Goal: Check status

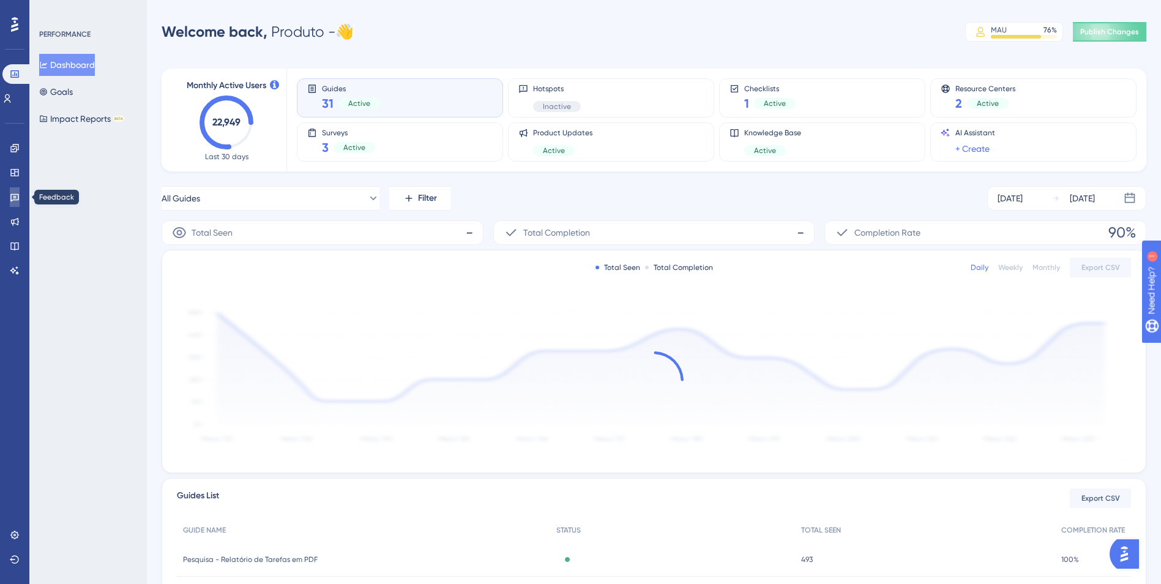
click at [13, 192] on icon at bounding box center [15, 197] width 10 height 10
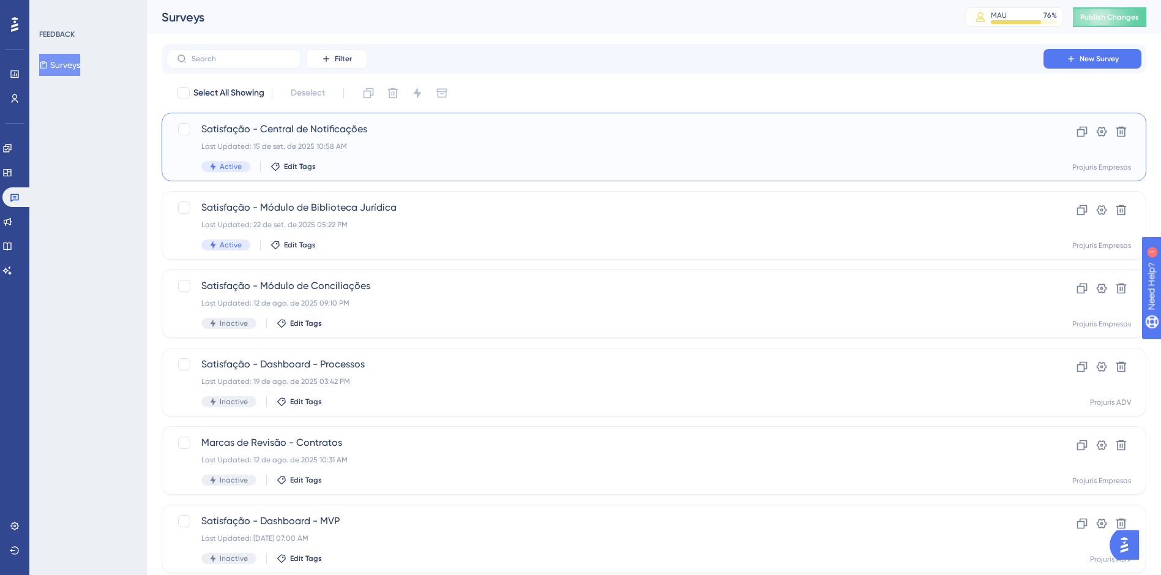
click at [395, 141] on div "Satisfação - Central de Notificações Last Updated: 15 de set. de 2025 10:58 AM …" at bounding box center [605, 147] width 808 height 50
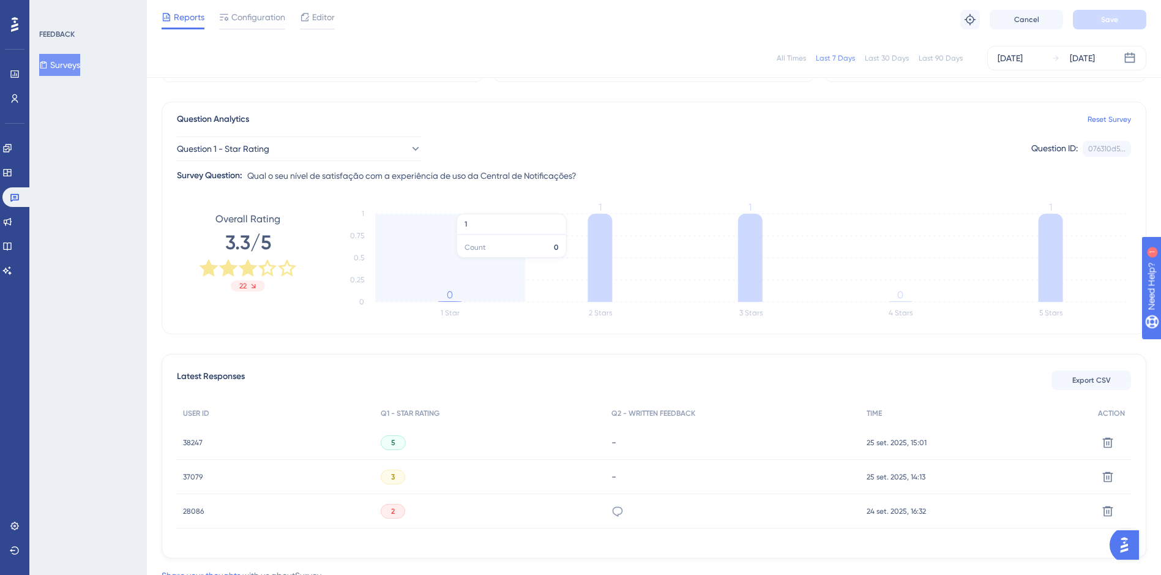
scroll to position [117, 0]
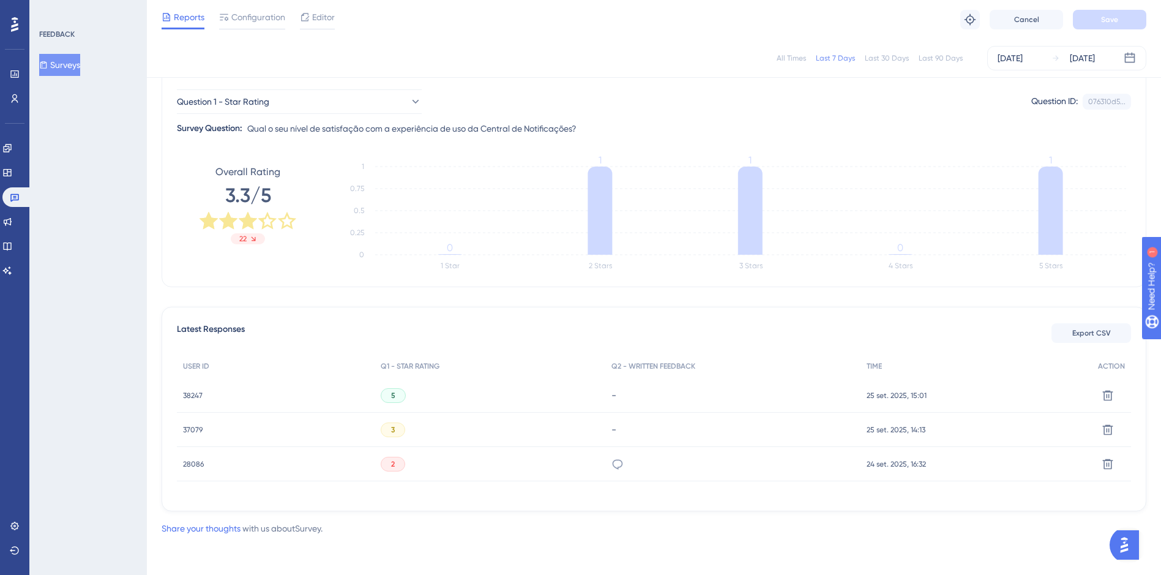
click at [793, 0] on html "✨ INSCREVA-SE AGORA✨" at bounding box center [586, 263] width 1171 height 584
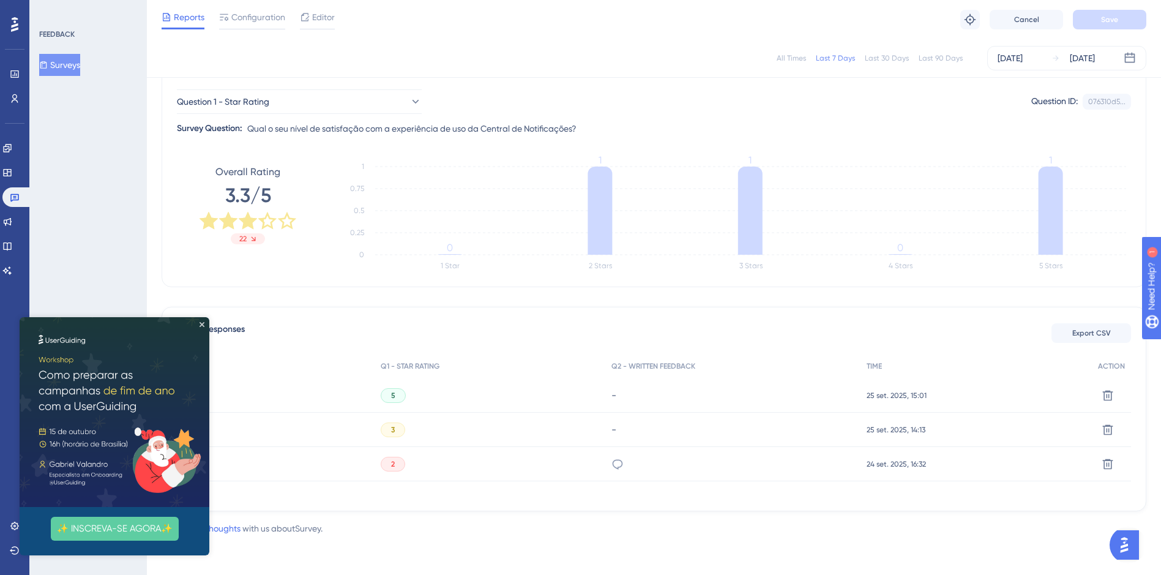
click at [800, 57] on div "All Times" at bounding box center [791, 58] width 29 height 10
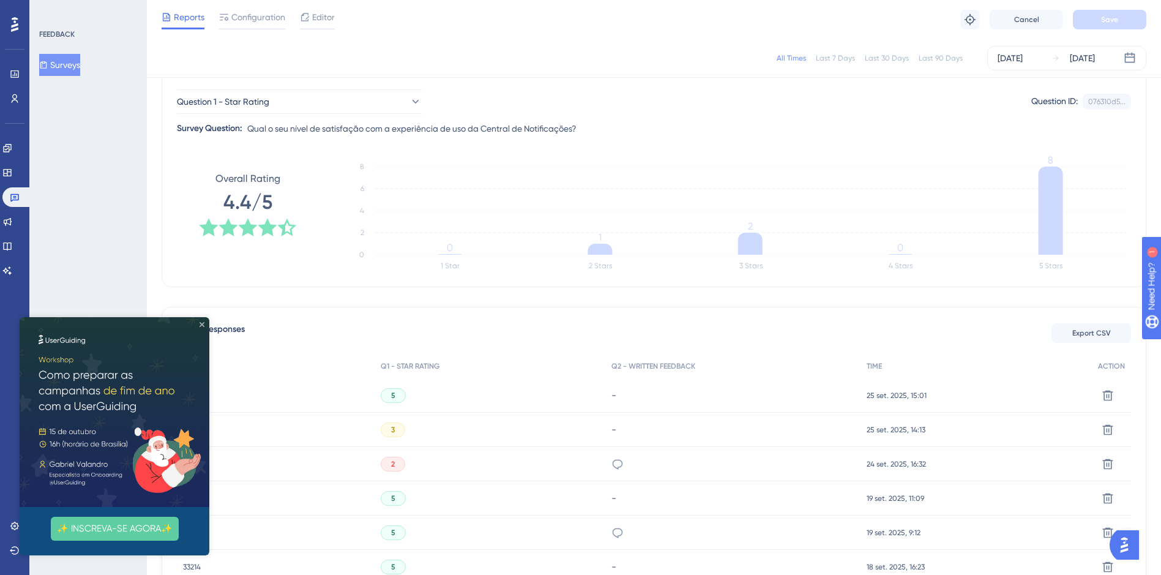
drag, startPoint x: 202, startPoint y: 324, endPoint x: 227, endPoint y: 642, distance: 318.1
click at [202, 324] on icon "Close Preview" at bounding box center [202, 324] width 5 height 5
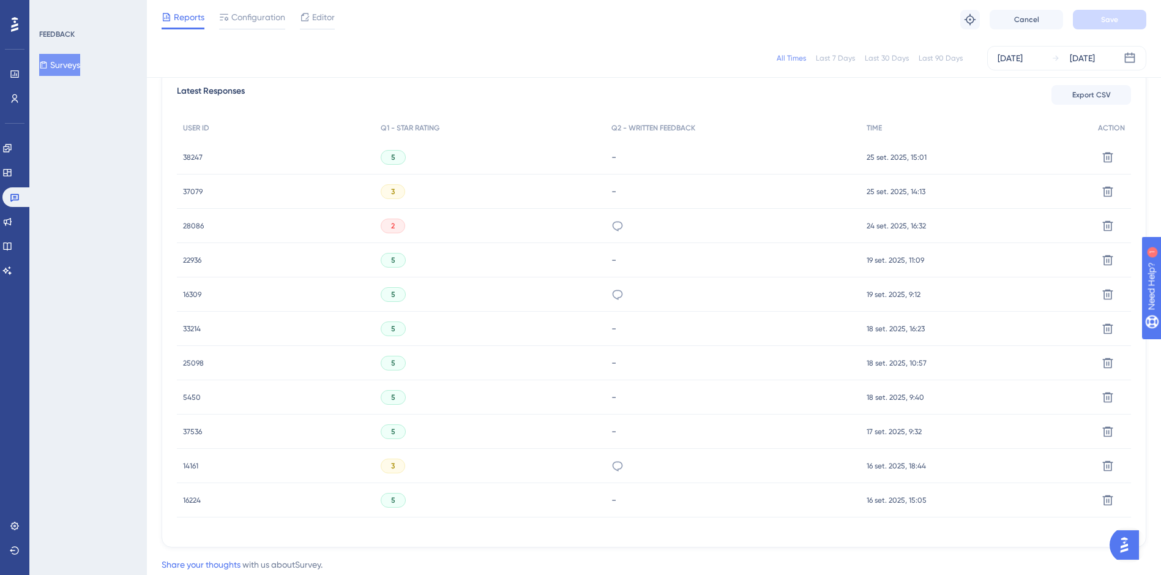
scroll to position [362, 0]
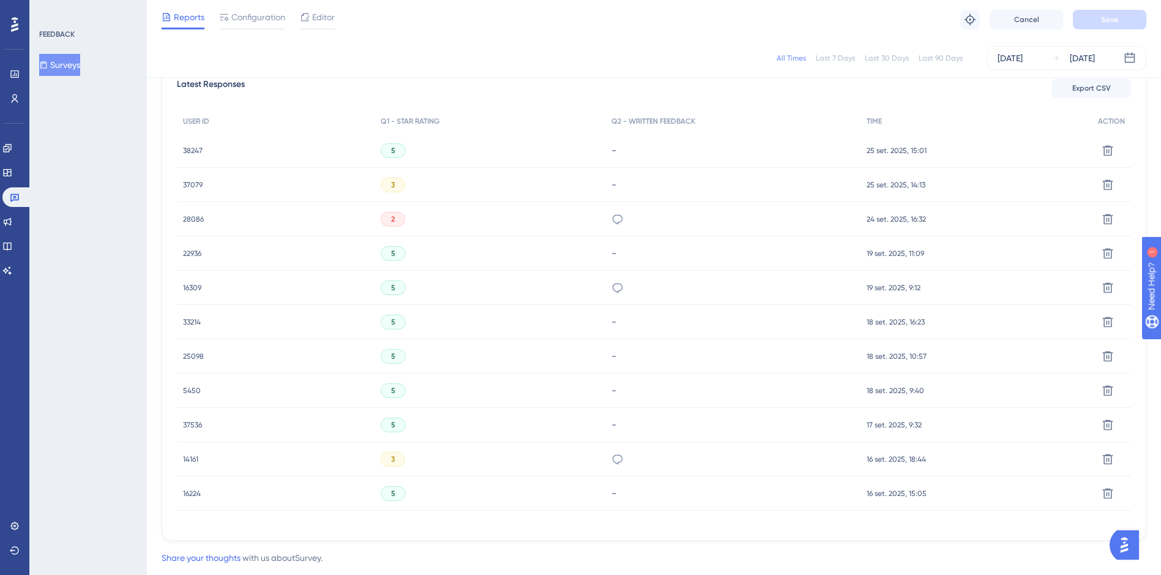
click at [195, 184] on span "37079" at bounding box center [193, 185] width 20 height 10
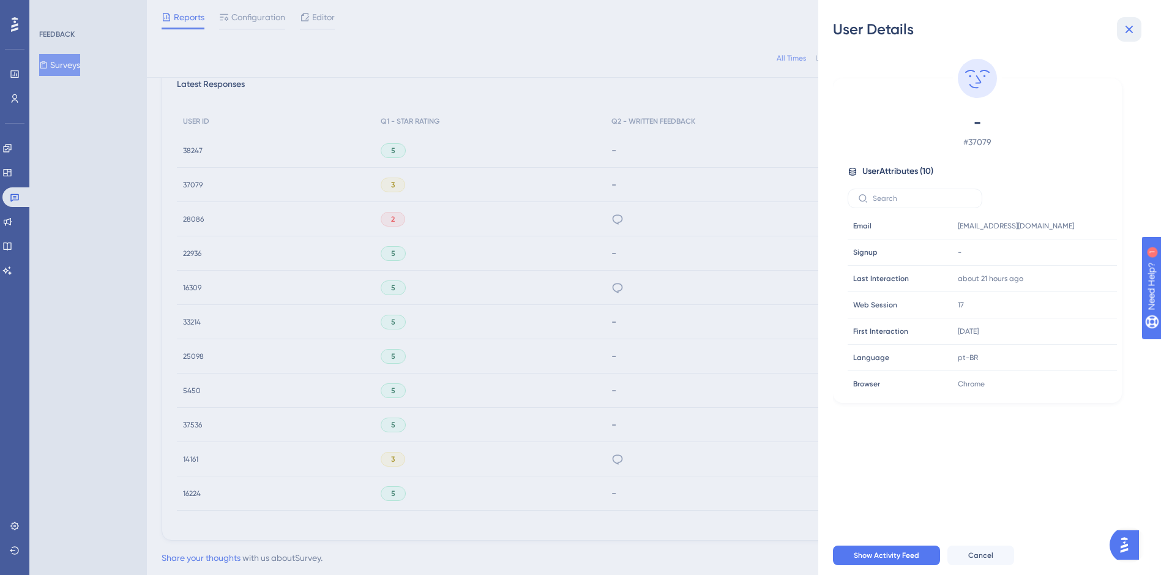
click at [1128, 23] on icon at bounding box center [1129, 29] width 15 height 15
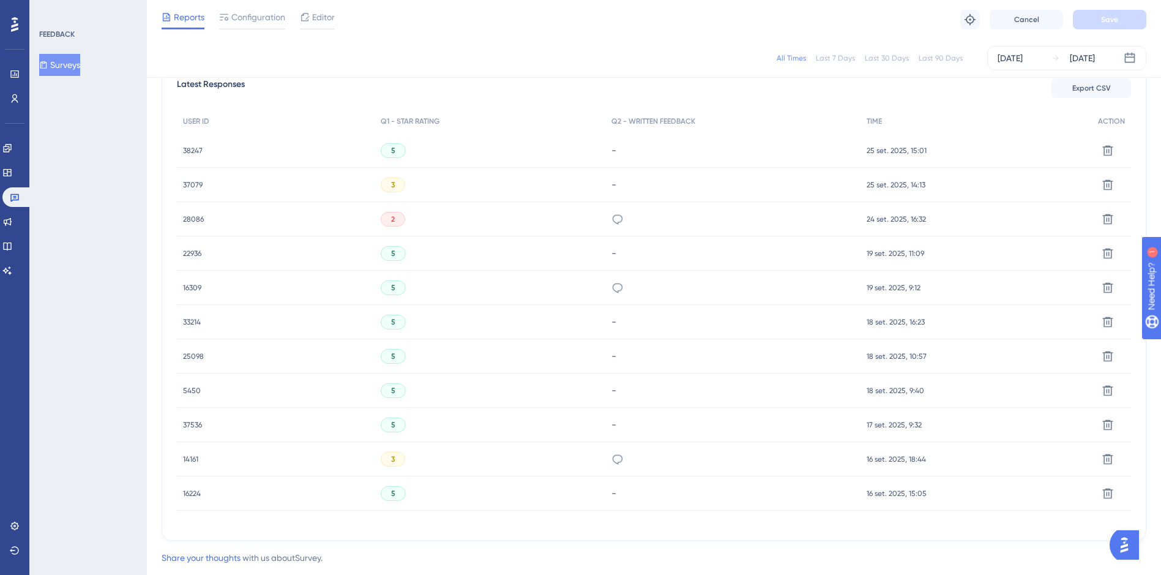
click at [391, 220] on span "2" at bounding box center [393, 219] width 4 height 10
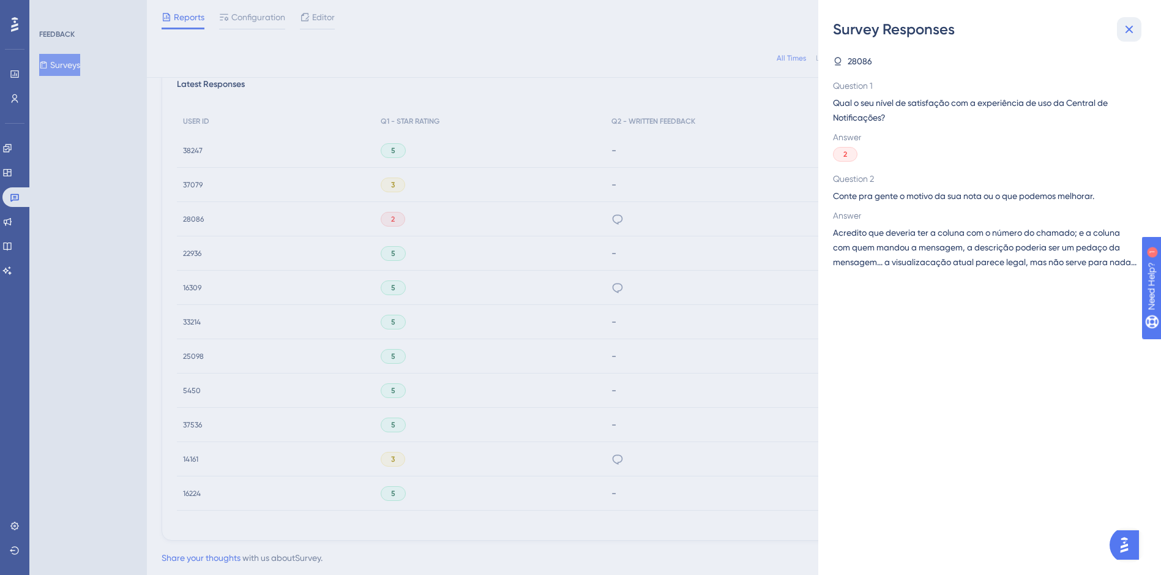
click at [1135, 31] on icon at bounding box center [1129, 29] width 15 height 15
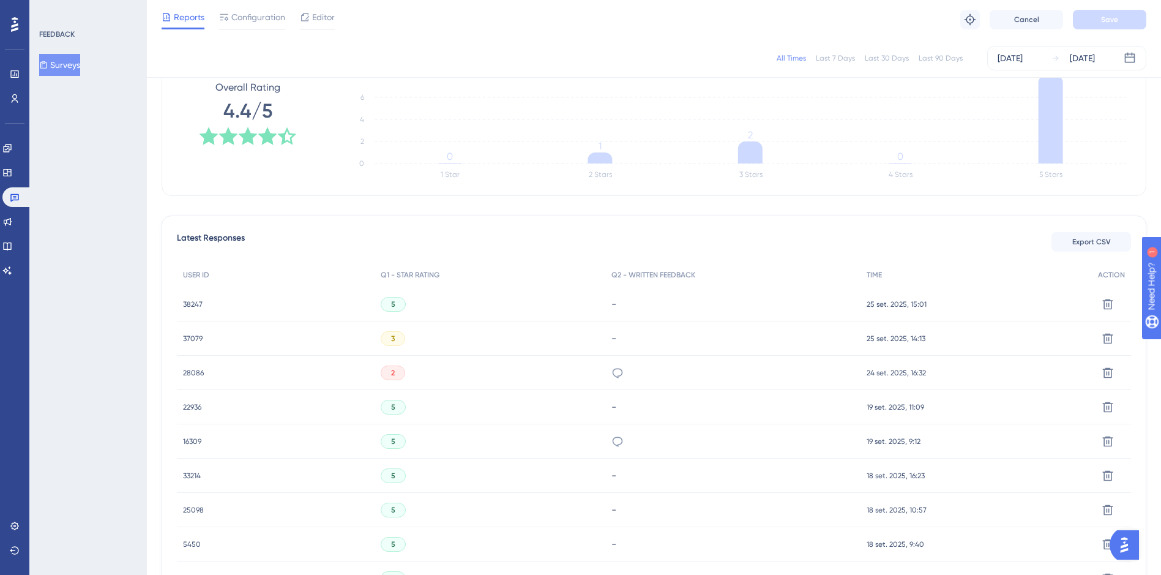
scroll to position [208, 0]
click at [195, 301] on span "38247" at bounding box center [193, 305] width 20 height 10
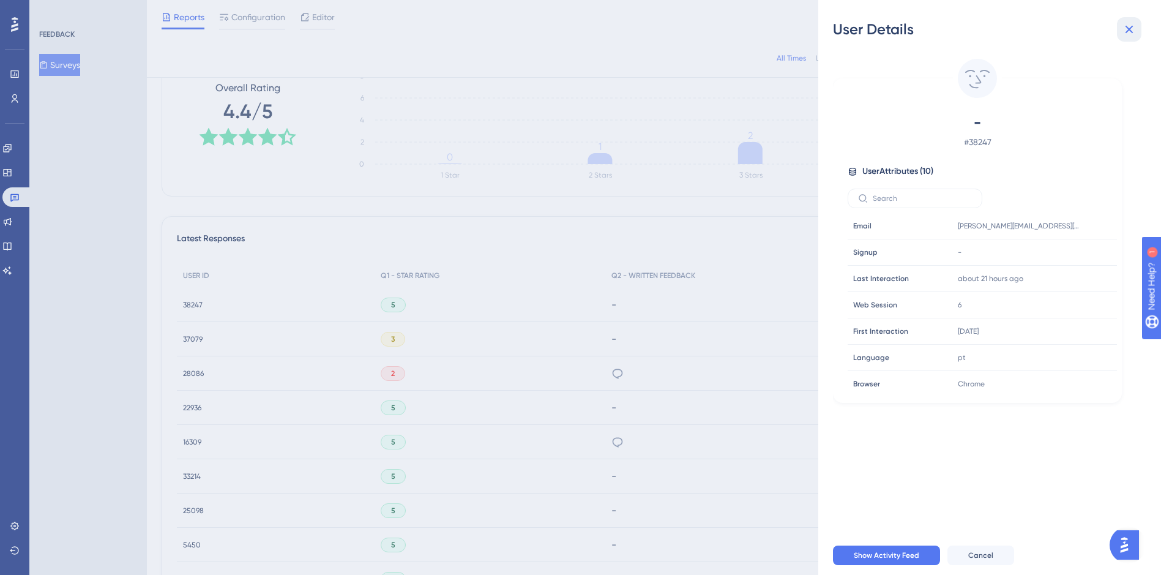
click at [1129, 32] on icon at bounding box center [1129, 29] width 15 height 15
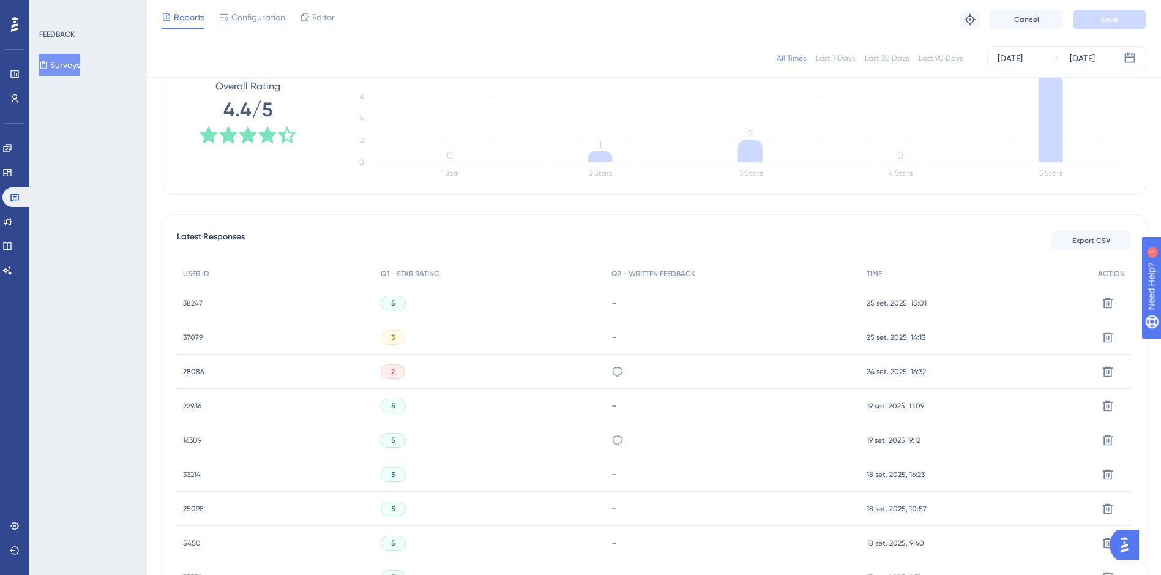
scroll to position [391, 0]
